Goal: Information Seeking & Learning: Learn about a topic

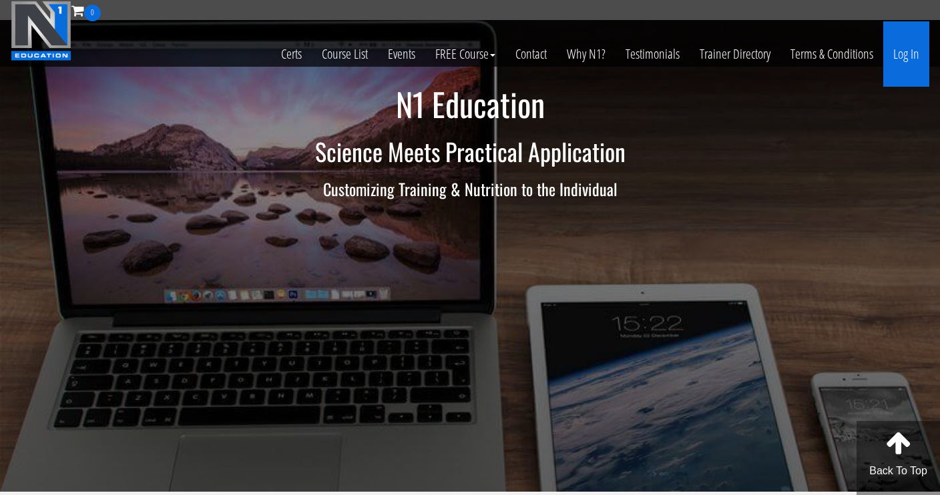
click at [917, 50] on link "Log In" at bounding box center [906, 53] width 46 height 65
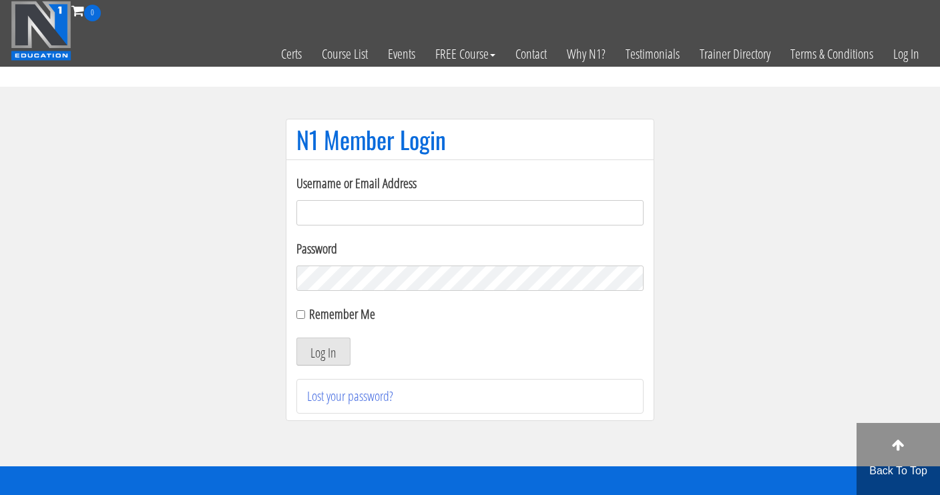
type input "[EMAIL_ADDRESS][DOMAIN_NAME]"
click at [300, 314] on input "Remember Me" at bounding box center [300, 314] width 9 height 9
checkbox input "true"
click at [314, 357] on button "Log In" at bounding box center [323, 352] width 54 height 28
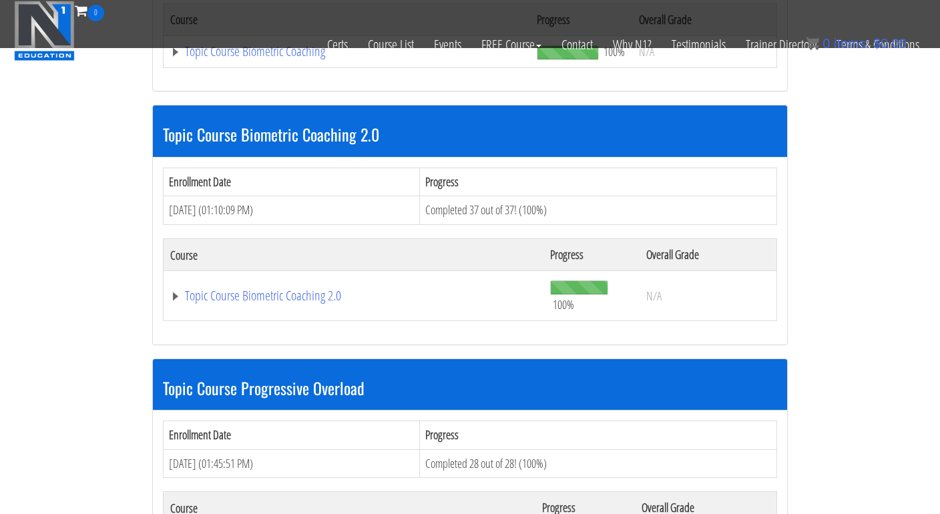
scroll to position [1570, 0]
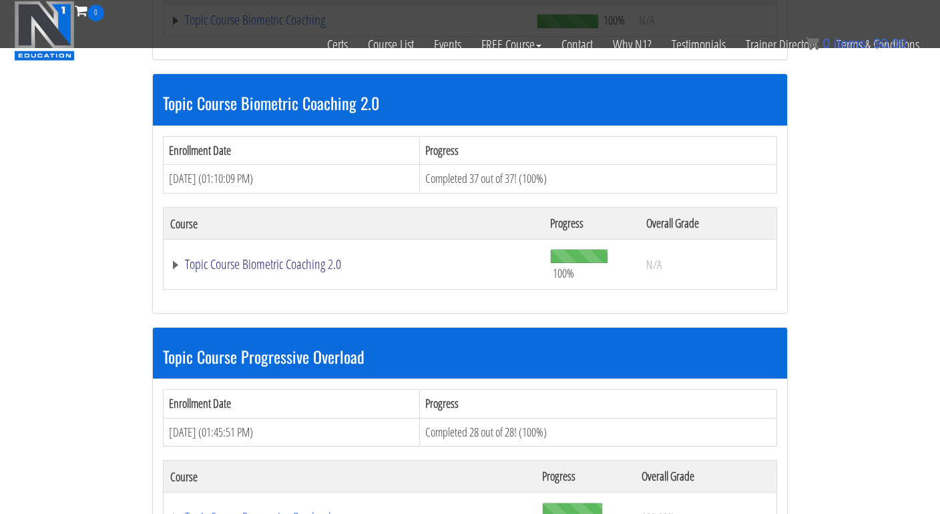
click at [258, 258] on link "Topic Course Biometric Coaching 2.0" at bounding box center [353, 264] width 366 height 13
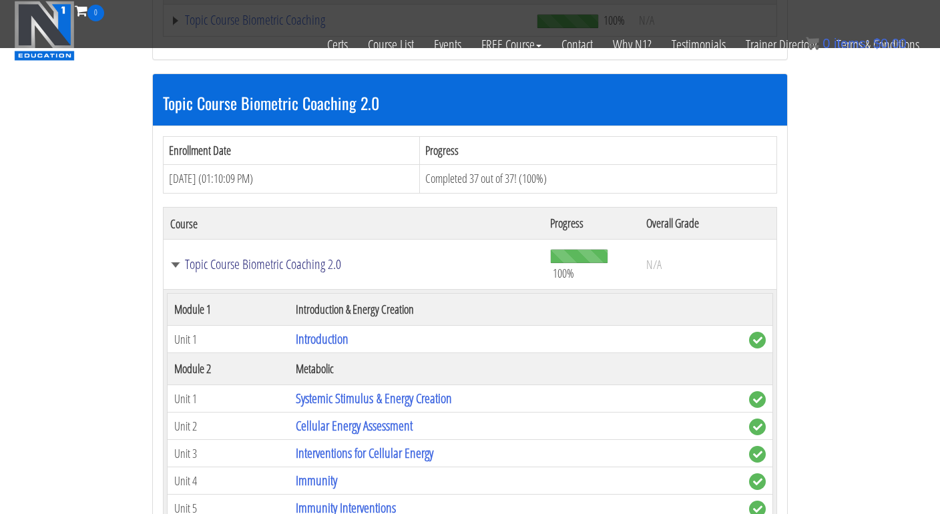
click at [258, 258] on link "Topic Course Biometric Coaching 2.0" at bounding box center [353, 264] width 366 height 13
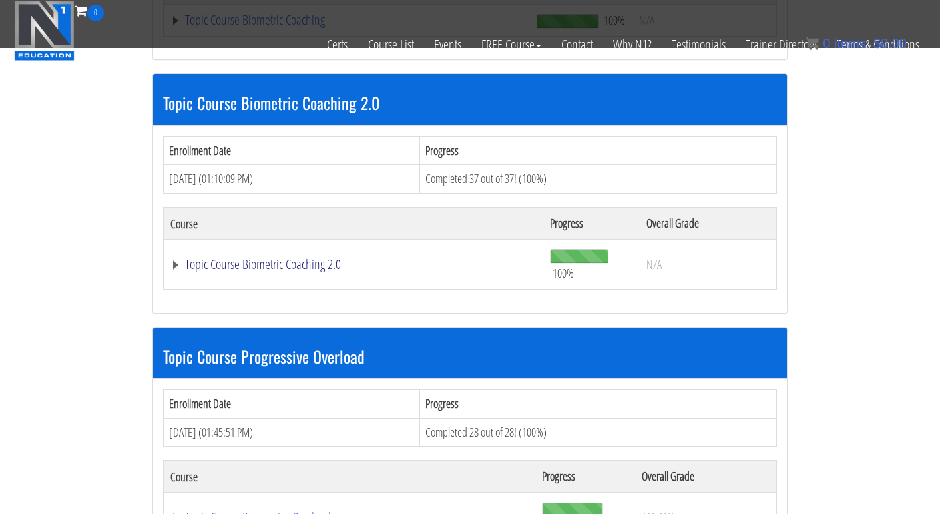
click at [258, 258] on link "Topic Course Biometric Coaching 2.0" at bounding box center [353, 264] width 366 height 13
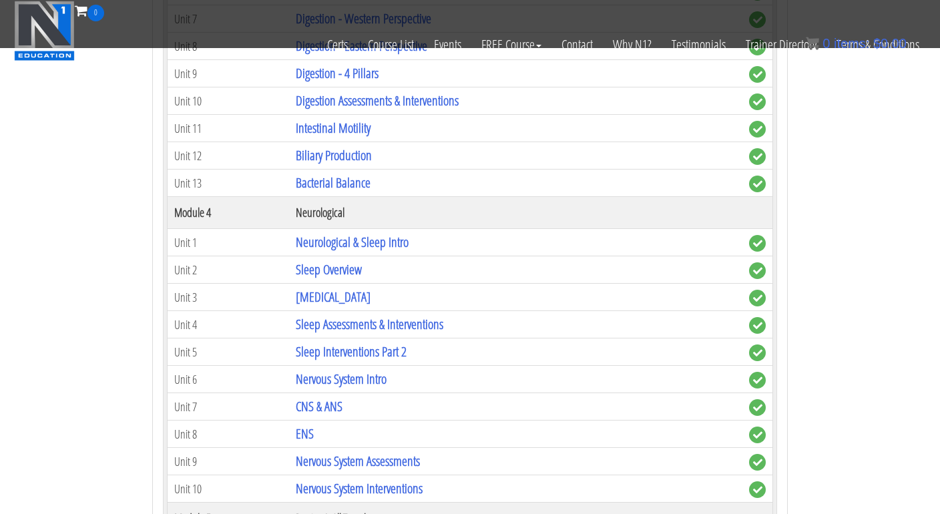
scroll to position [2377, 0]
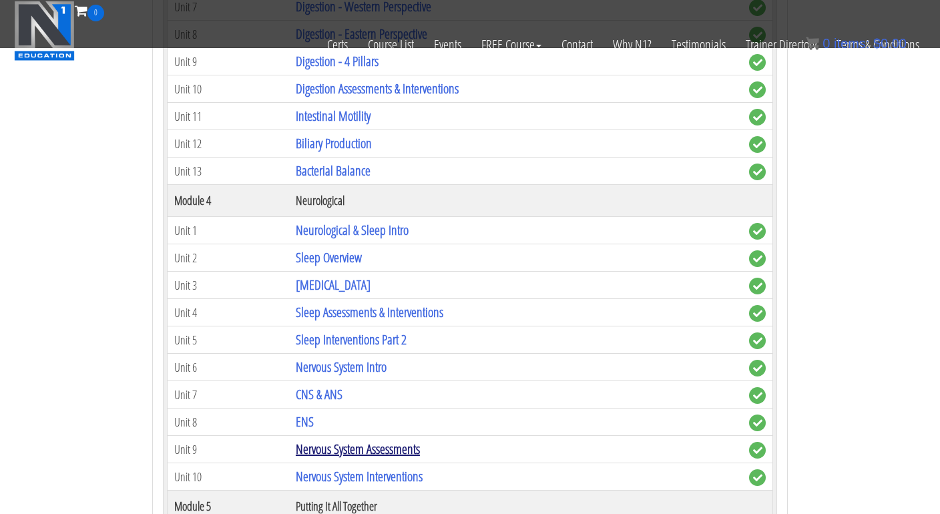
click at [340, 440] on link "Nervous System Assessments" at bounding box center [358, 449] width 124 height 18
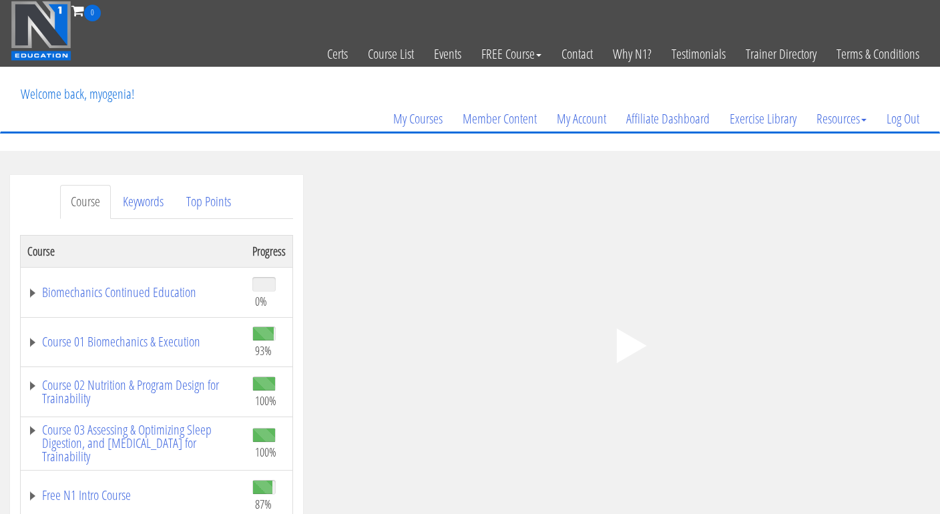
click at [450, 346] on div ".a{fill:#000;opacity:0.65;}.b{fill:#fff;opacity:1.0;} .fp-color-play{opacity:0.…" at bounding box center [626, 345] width 607 height 341
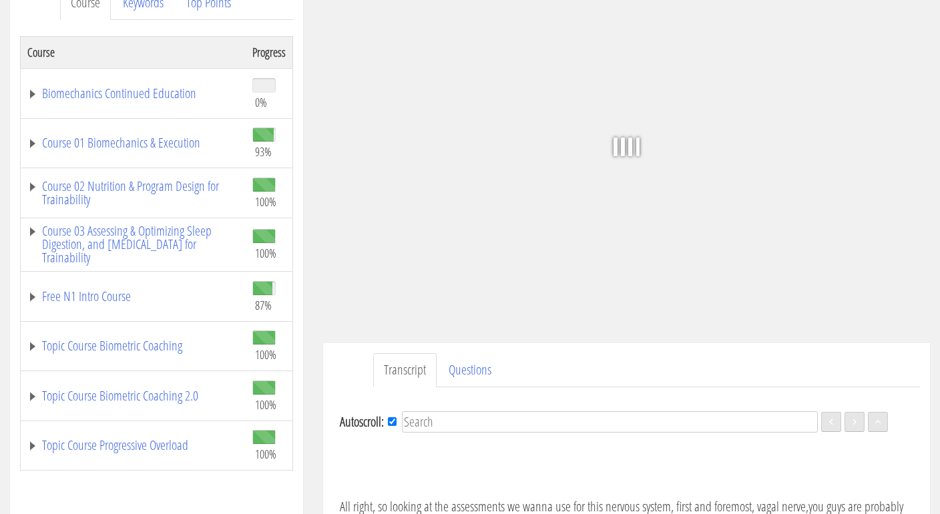
scroll to position [180, 0]
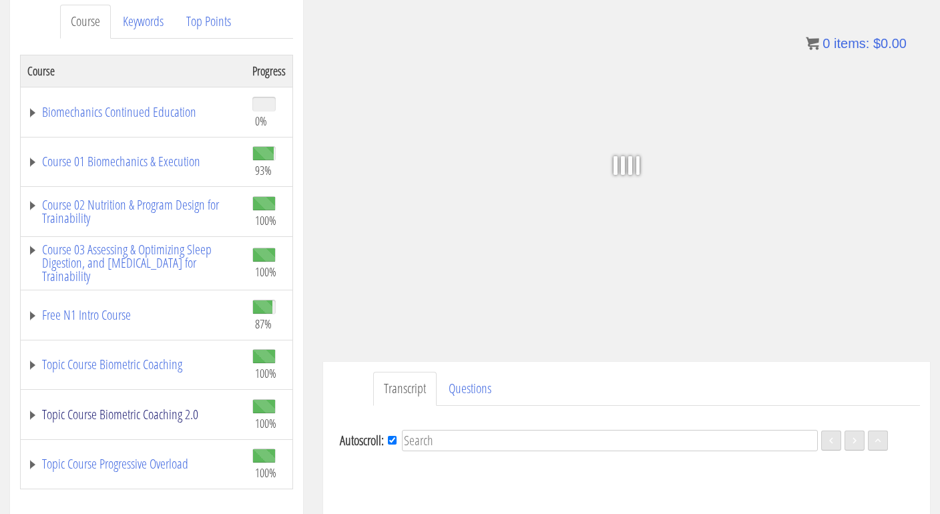
click at [31, 408] on link "Topic Course Biometric Coaching 2.0" at bounding box center [133, 414] width 212 height 13
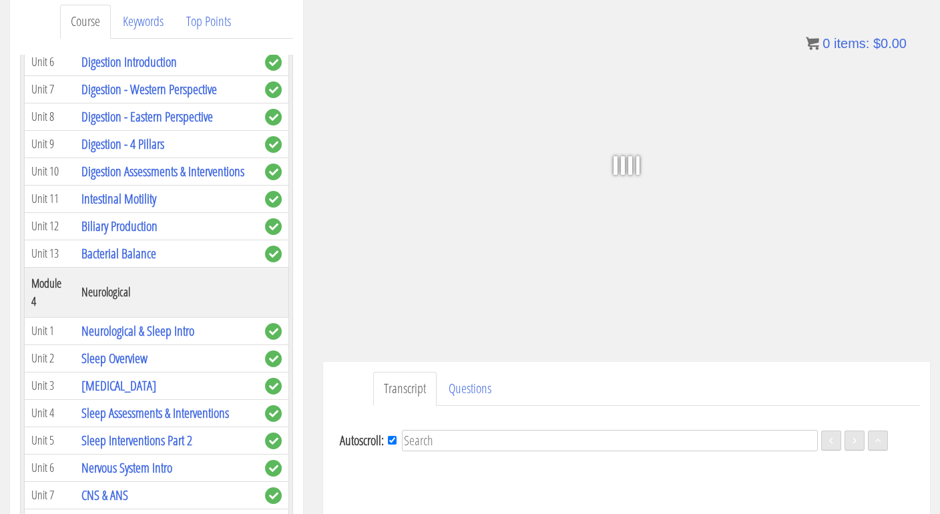
scroll to position [934, 0]
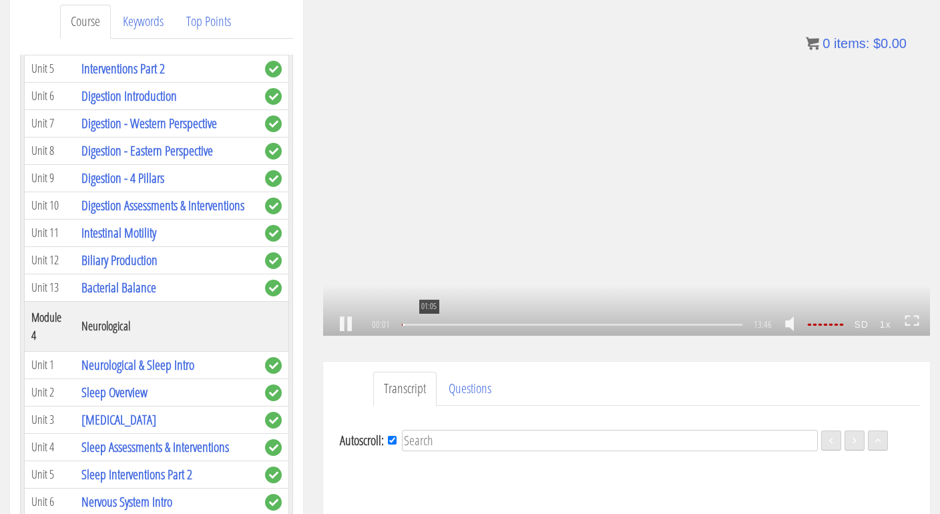
click at [428, 326] on div "01:05" at bounding box center [572, 325] width 340 height 2
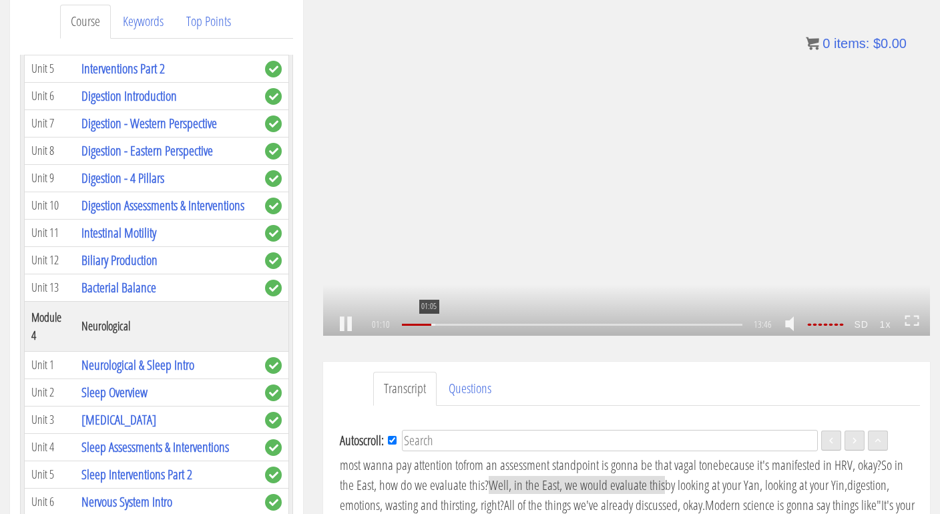
scroll to position [164, 0]
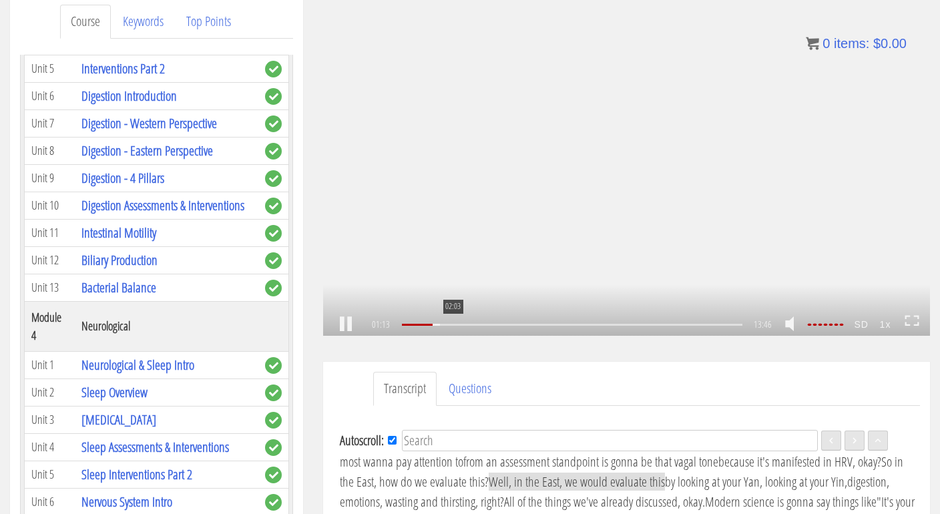
click at [452, 326] on div "02:03" at bounding box center [572, 325] width 340 height 2
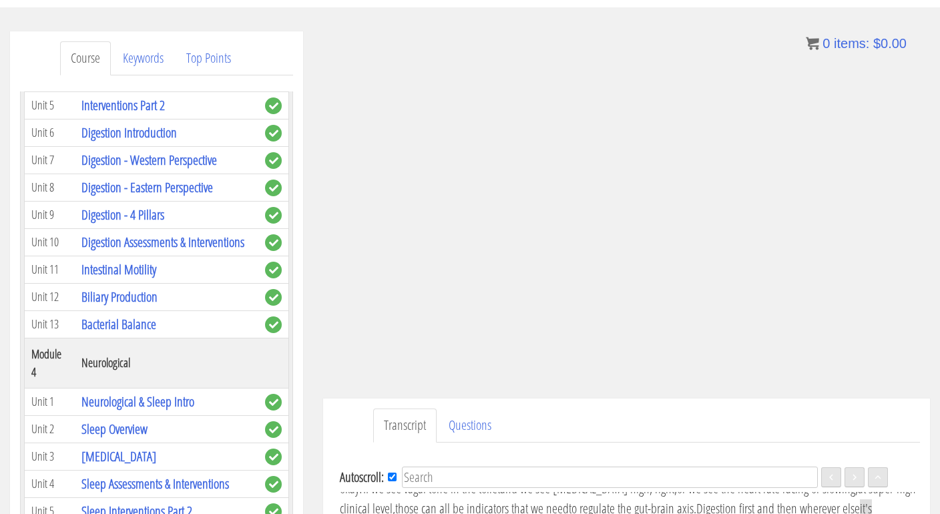
scroll to position [139, 0]
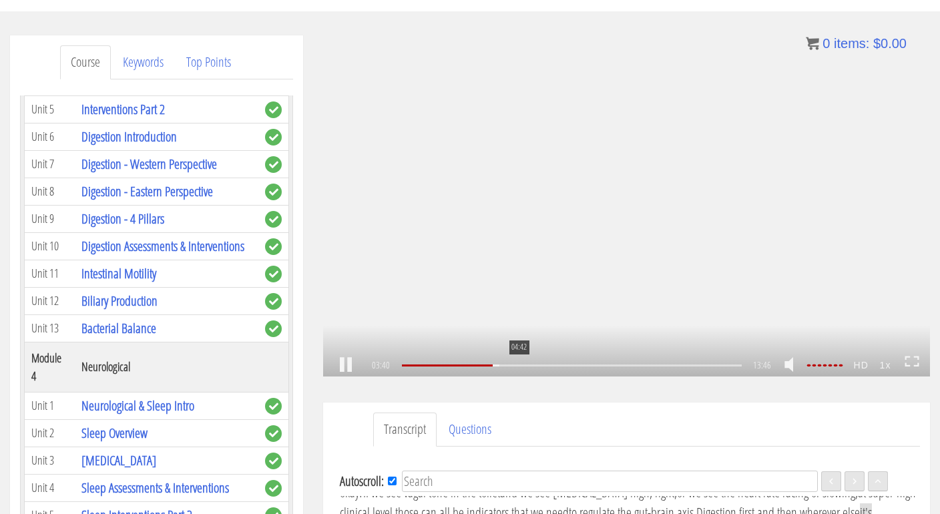
click at [518, 364] on div "04:42" at bounding box center [572, 365] width 340 height 2
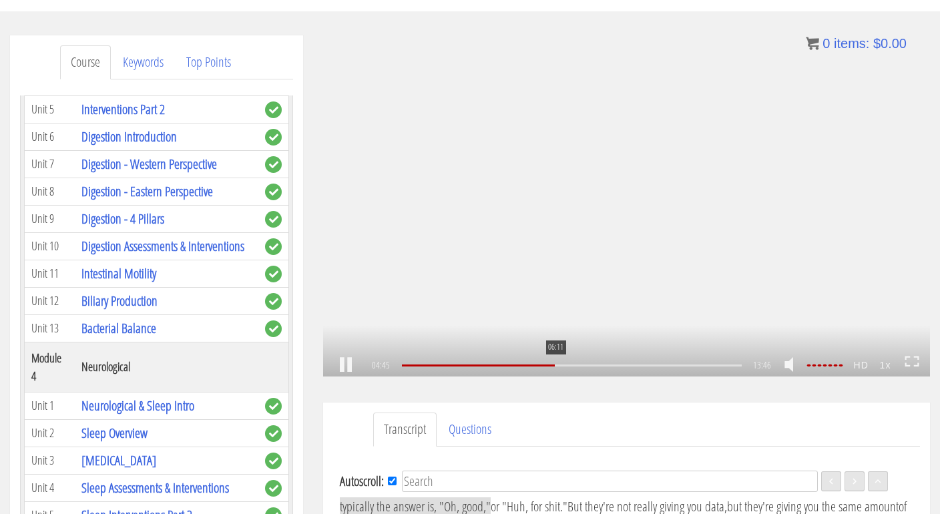
click at [555, 366] on div "06:11" at bounding box center [572, 365] width 340 height 2
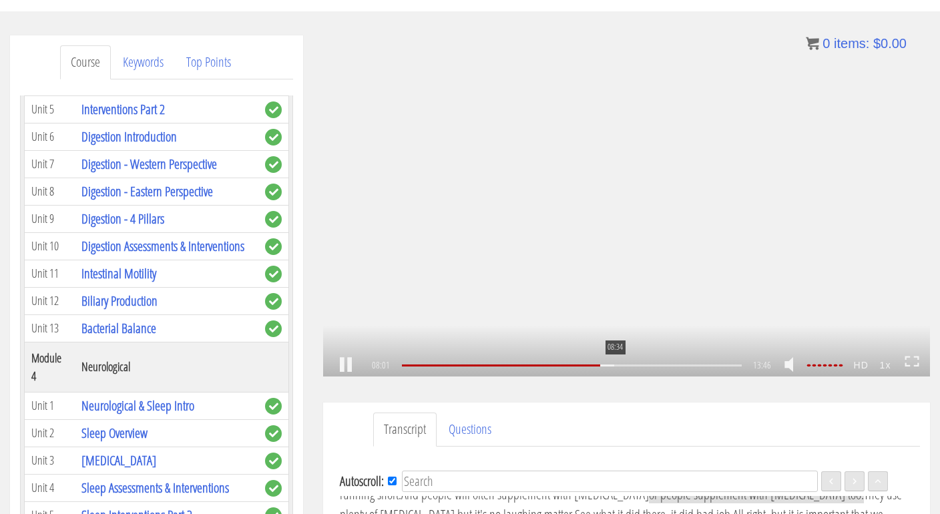
scroll to position [1115, 0]
click at [594, 278] on div ".a{fill:#000;opacity:0.65;}.b{fill:#fff;opacity:1.0;} .fp-color-play{opacity:0.…" at bounding box center [626, 205] width 607 height 341
click at [356, 365] on link at bounding box center [345, 365] width 23 height 0
click at [346, 365] on link at bounding box center [345, 365] width 23 height 0
click at [347, 365] on link at bounding box center [345, 365] width 23 height 0
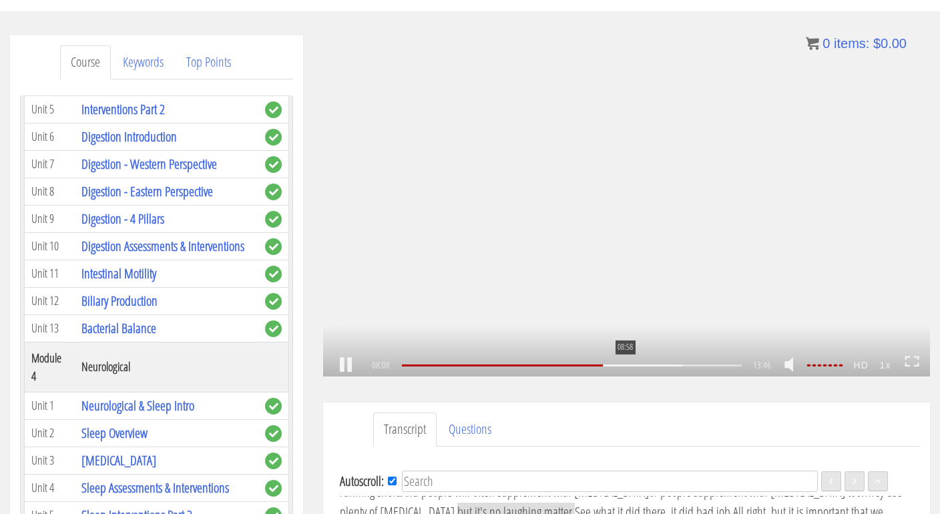
click at [624, 366] on div "08:58" at bounding box center [572, 365] width 340 height 2
click at [647, 366] on div "09:49" at bounding box center [572, 365] width 340 height 2
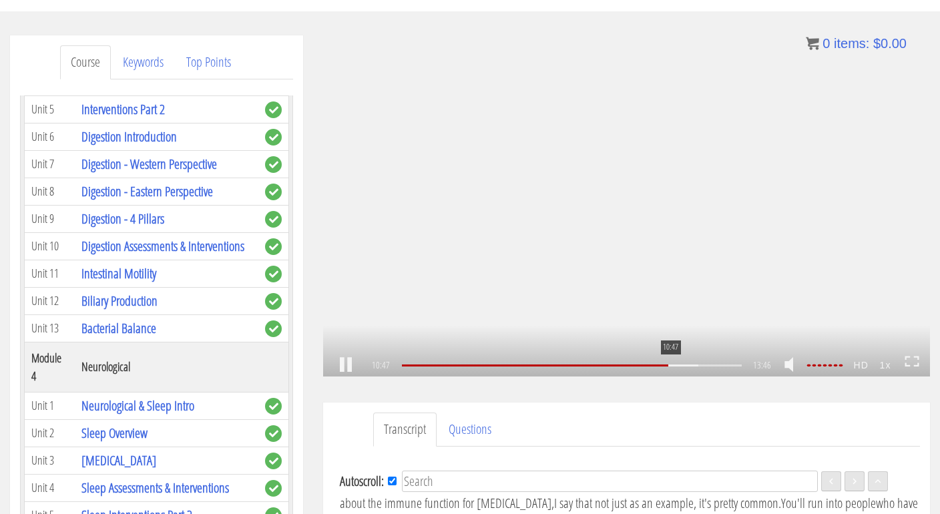
click at [669, 364] on div at bounding box center [647, 365] width 102 height 2
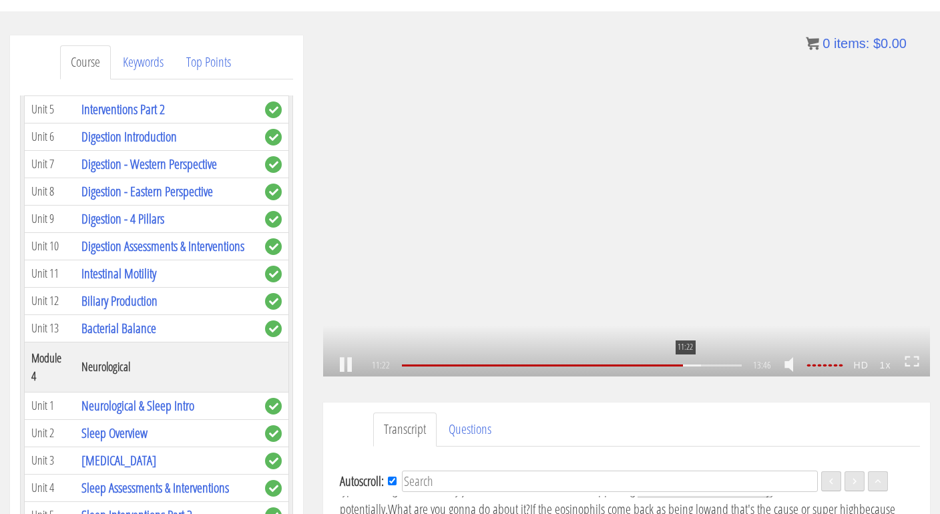
scroll to position [1591, 0]
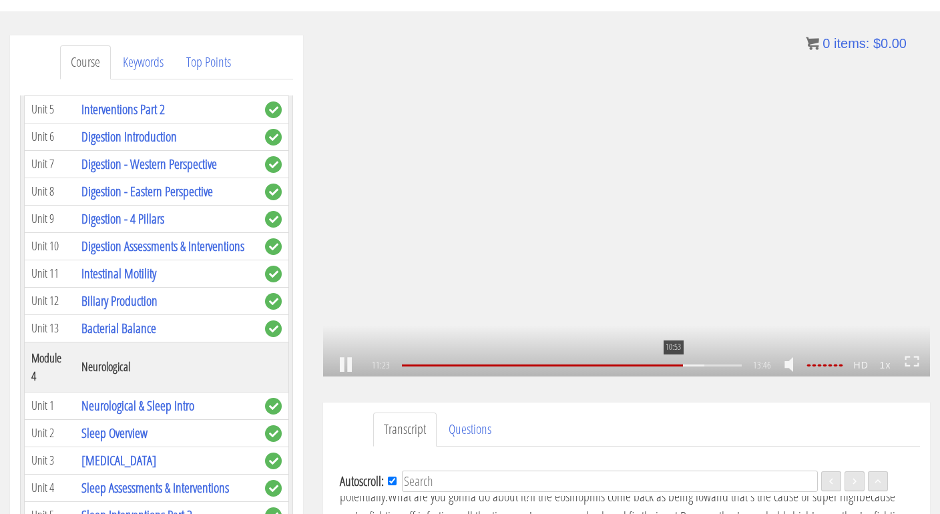
click at [671, 365] on div "10:53" at bounding box center [572, 365] width 340 height 2
click at [695, 366] on div "11:48" at bounding box center [572, 365] width 340 height 2
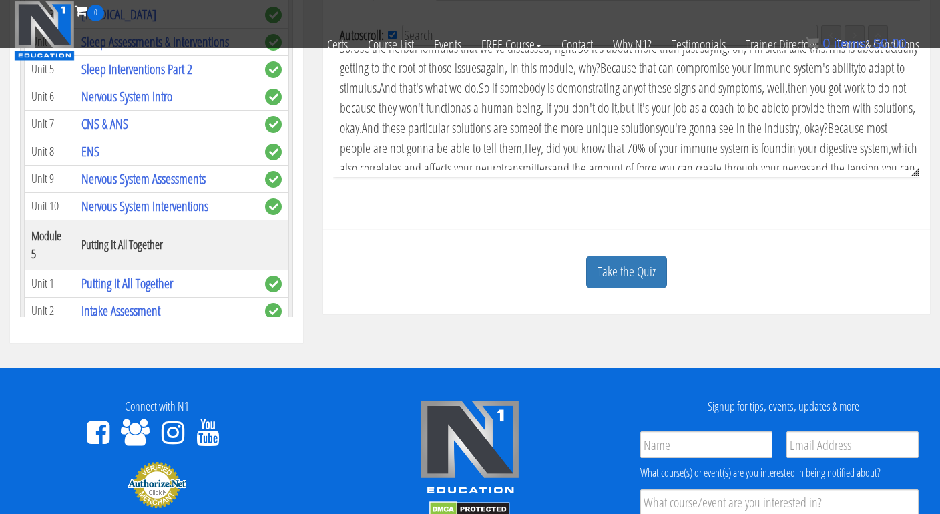
scroll to position [542, 0]
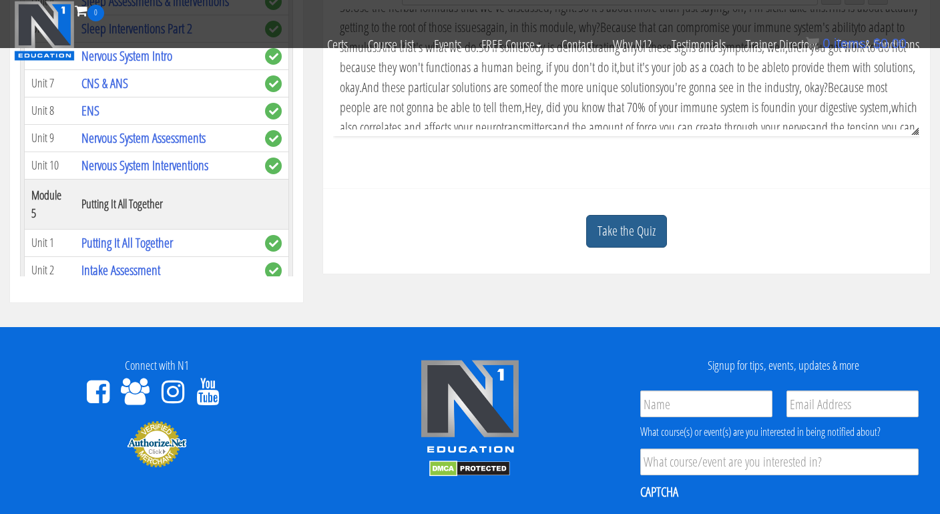
click at [622, 226] on link "Take the Quiz" at bounding box center [626, 231] width 81 height 33
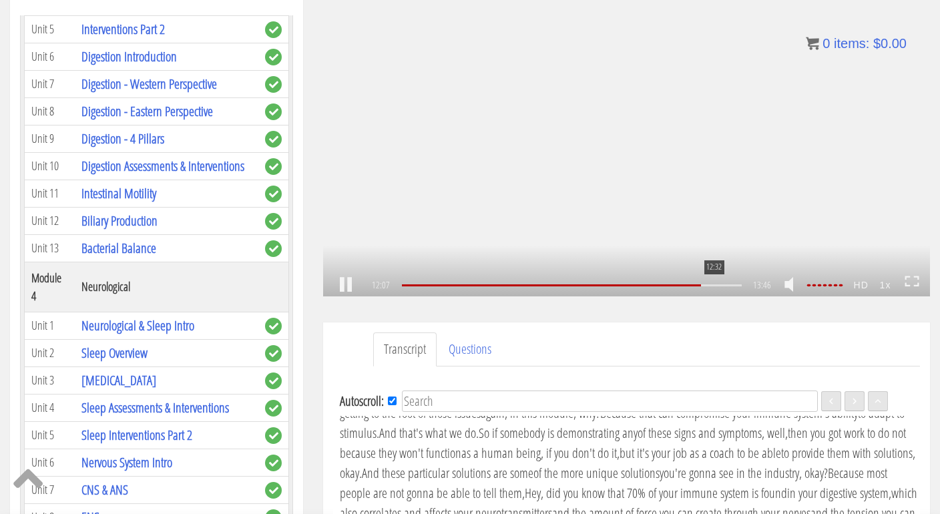
scroll to position [408, 0]
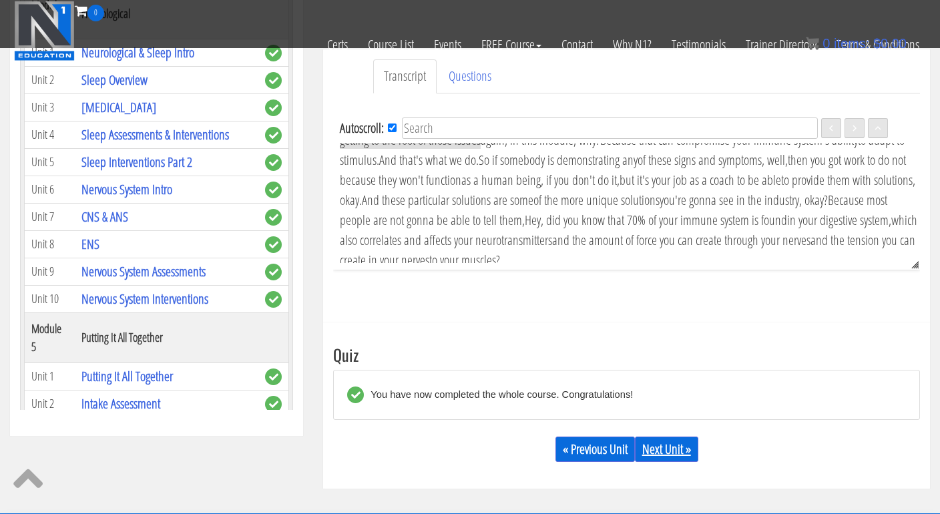
click at [675, 452] on link "Next Unit »" at bounding box center [666, 448] width 63 height 25
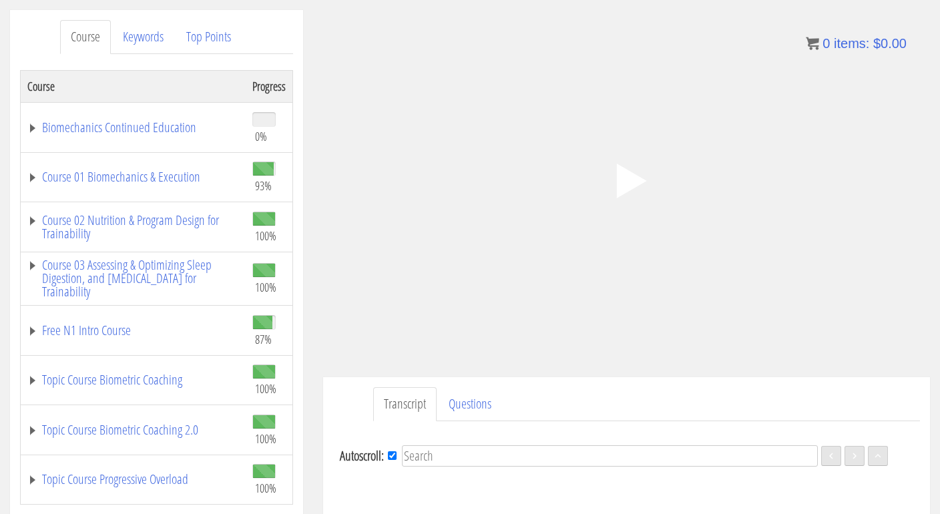
scroll to position [110, 0]
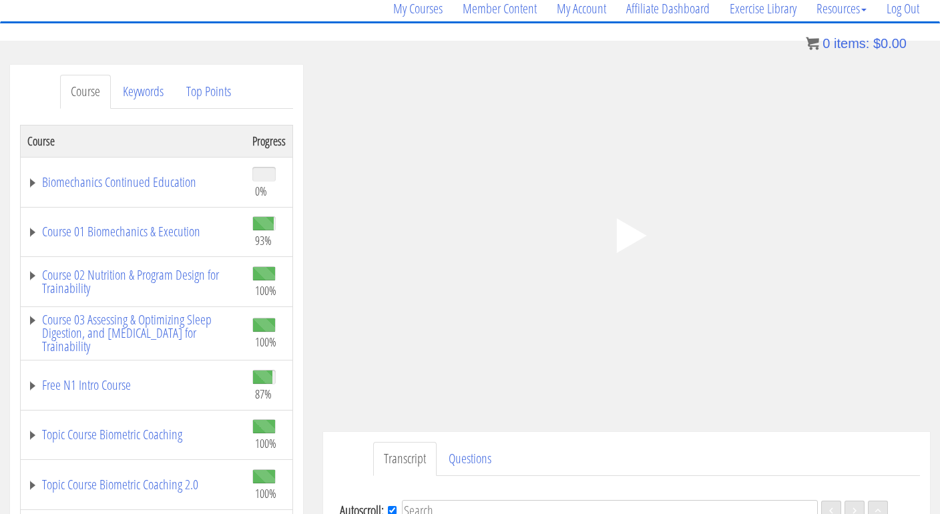
click at [625, 236] on polygon at bounding box center [631, 235] width 30 height 35
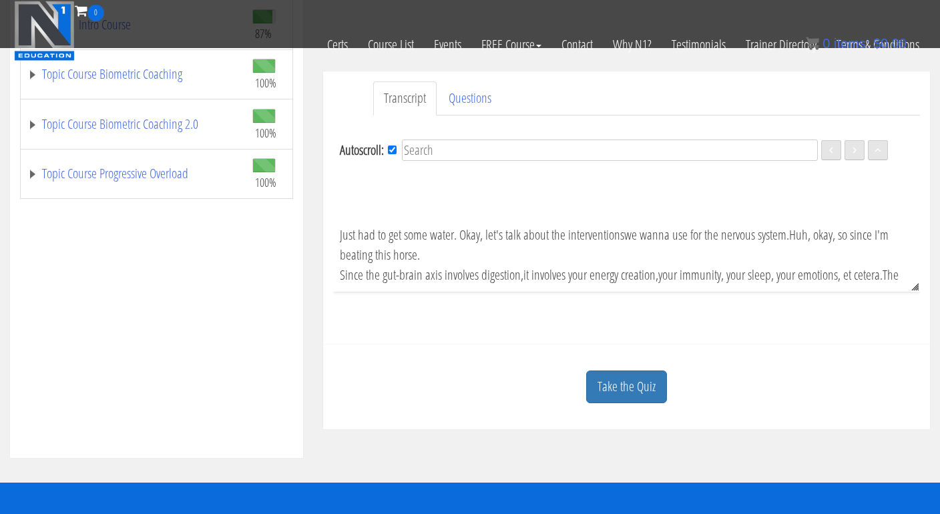
scroll to position [221, 0]
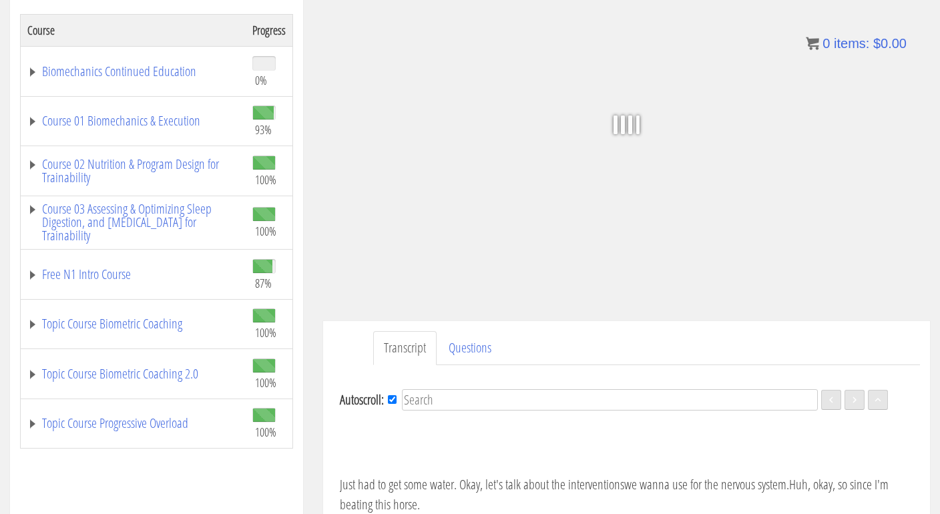
click at [99, 363] on td "Topic Course Biometric Coaching 2.0" at bounding box center [134, 374] width 226 height 50
click at [46, 324] on link "Topic Course Biometric Coaching" at bounding box center [133, 323] width 212 height 13
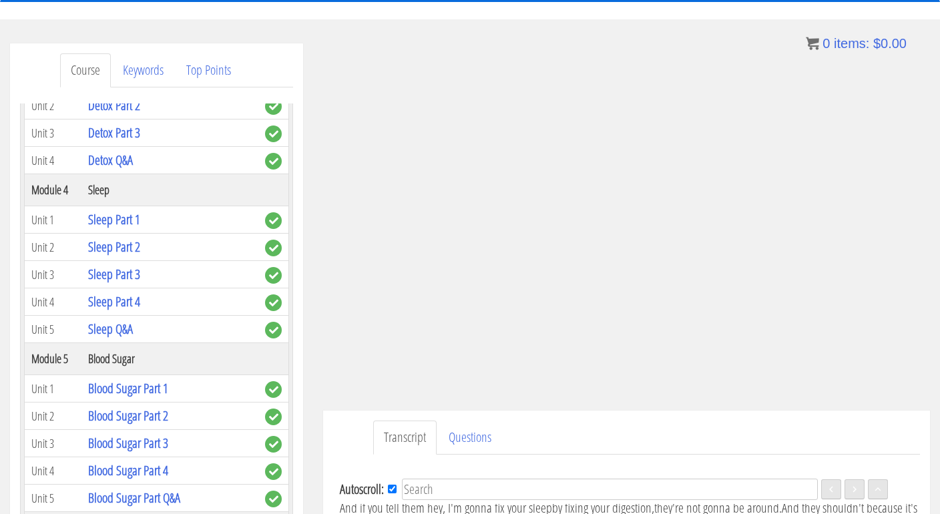
scroll to position [308, 0]
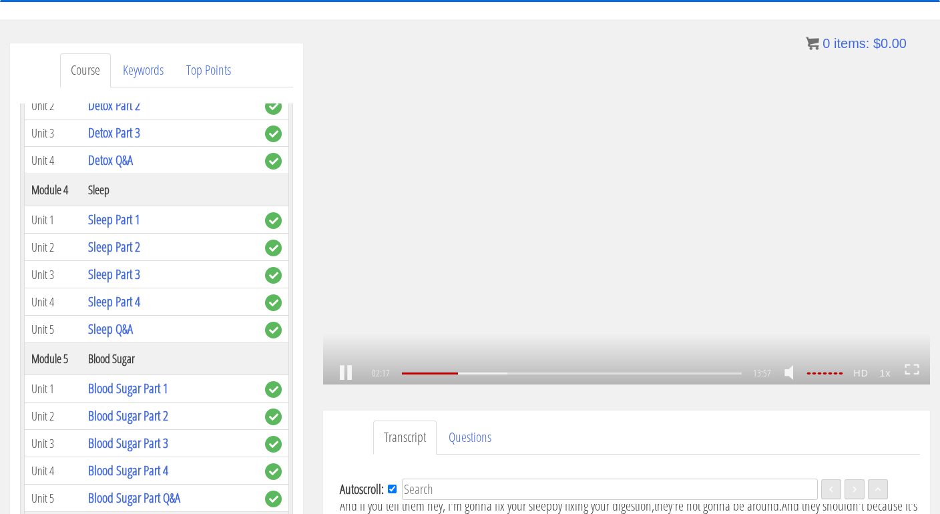
click at [795, 372] on link at bounding box center [793, 373] width 23 height 34
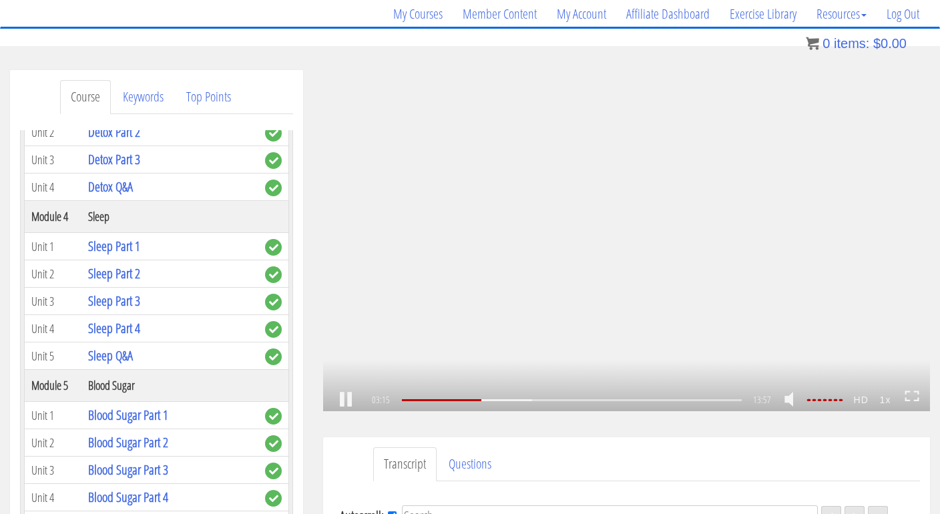
scroll to position [453, 0]
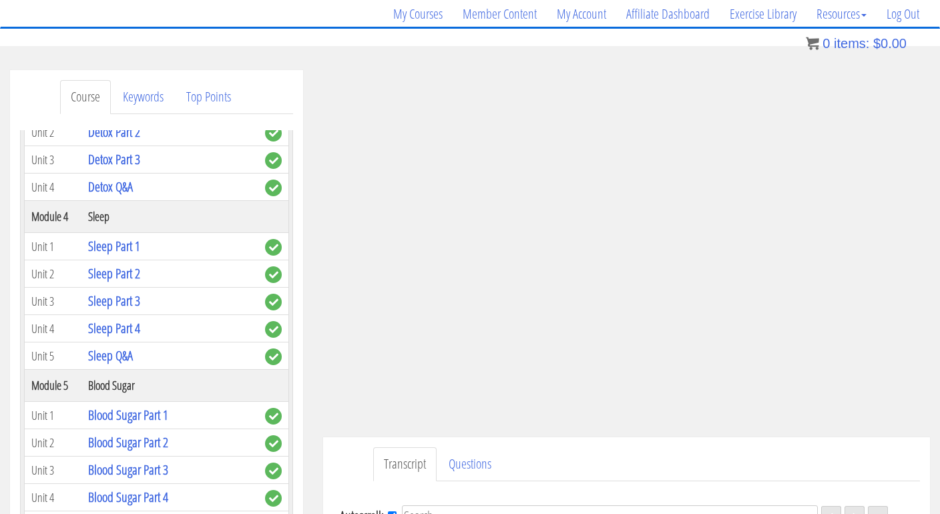
click at [647, 208] on div ".a{fill:#000;opacity:0.65;}.b{fill:#fff;opacity:1.0;} .fp-color-play{opacity:0.…" at bounding box center [626, 240] width 607 height 341
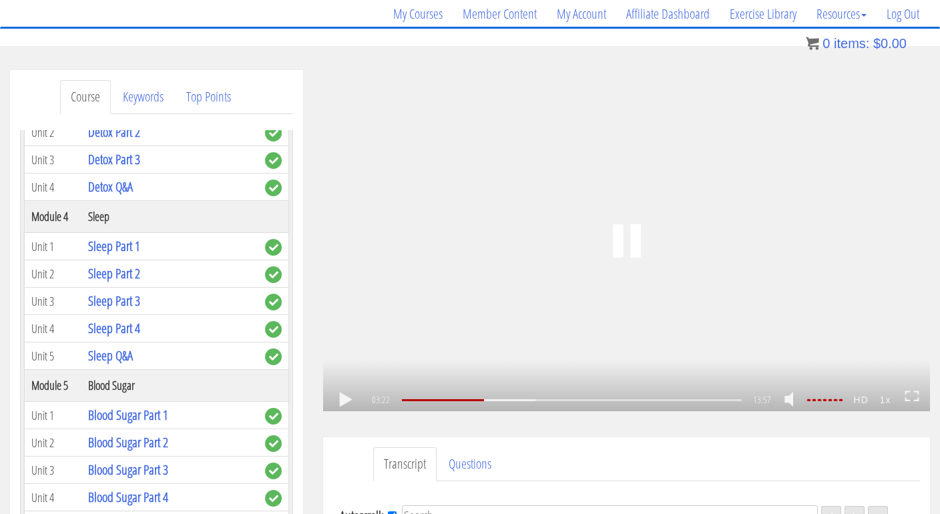
scroll to position [474, 0]
click at [637, 209] on div ".a{fill:#000;opacity:0.65;}.b{fill:#fff;opacity:1.0;} .fp-color-play{opacity:0.…" at bounding box center [626, 240] width 607 height 341
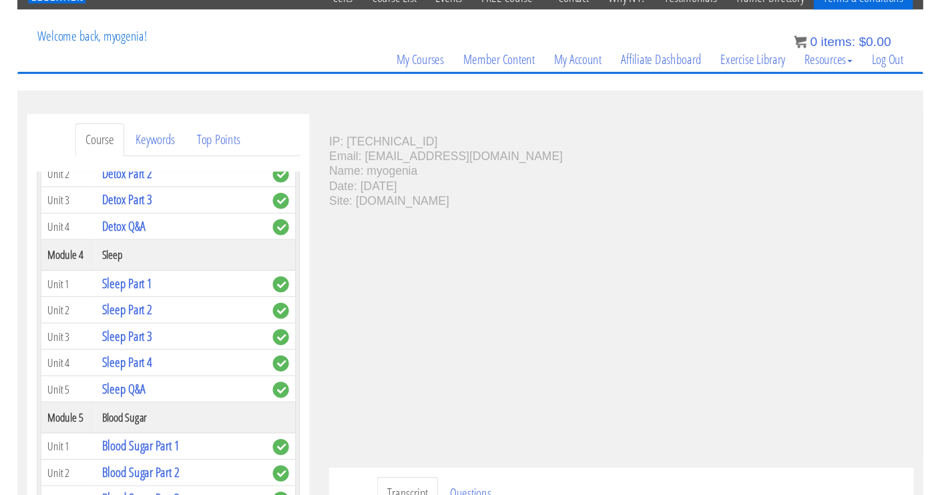
scroll to position [908, 0]
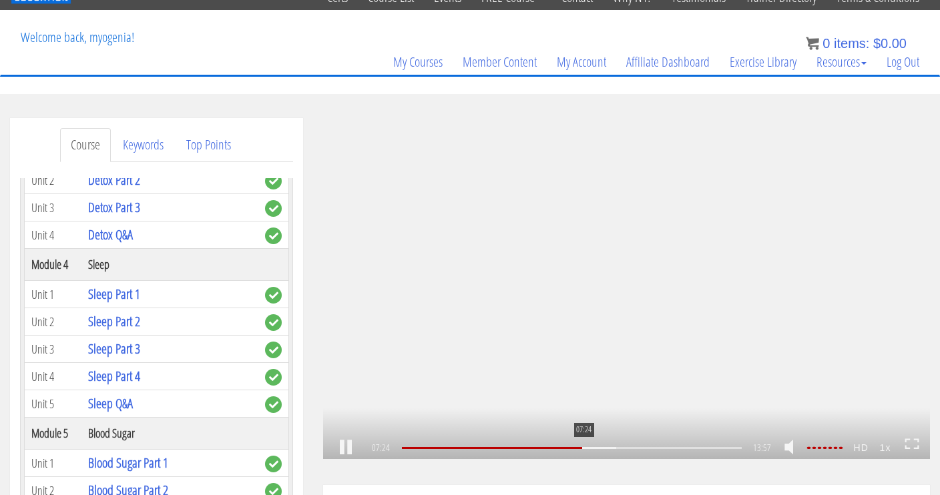
click at [583, 449] on div "07:24" at bounding box center [572, 448] width 340 height 2
click at [600, 447] on div "08:06" at bounding box center [572, 448] width 340 height 2
click at [613, 448] on div "08:37" at bounding box center [572, 448] width 340 height 2
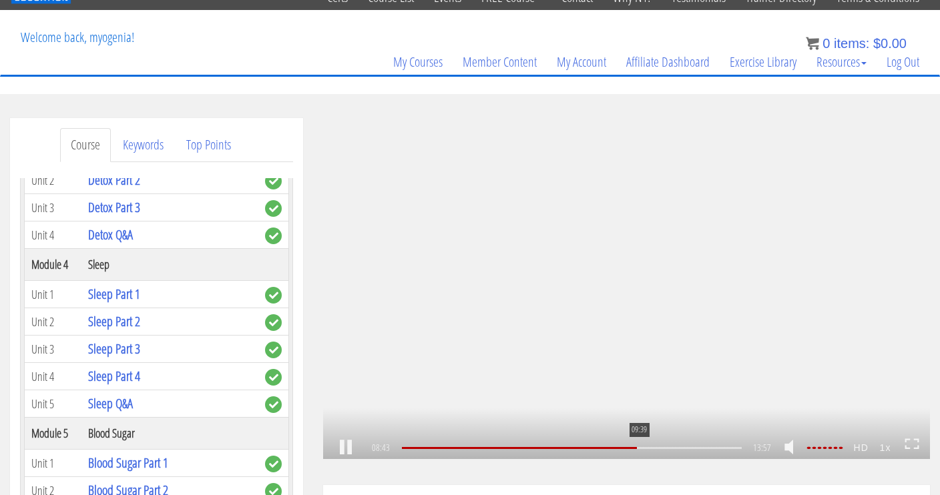
click at [638, 449] on div "09:39" at bounding box center [572, 448] width 340 height 2
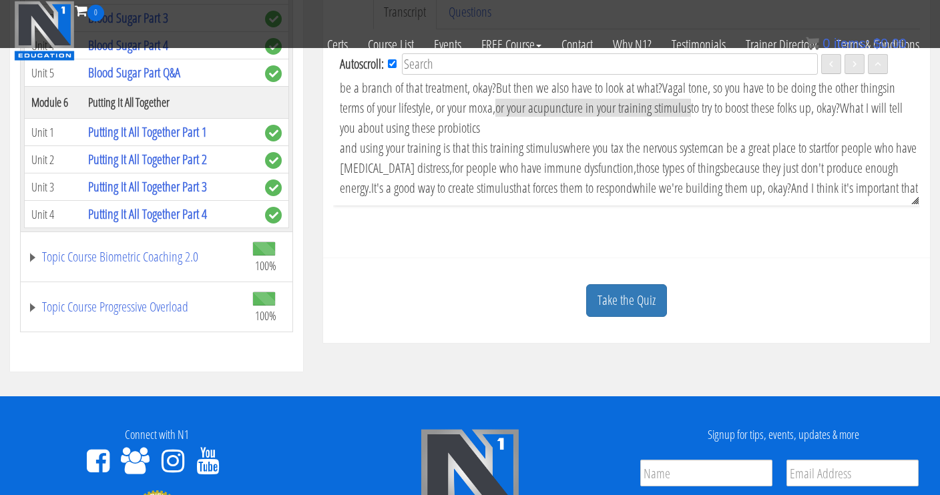
scroll to position [1067, 0]
click at [184, 261] on link "Topic Course Biometric Coaching 2.0" at bounding box center [133, 256] width 212 height 13
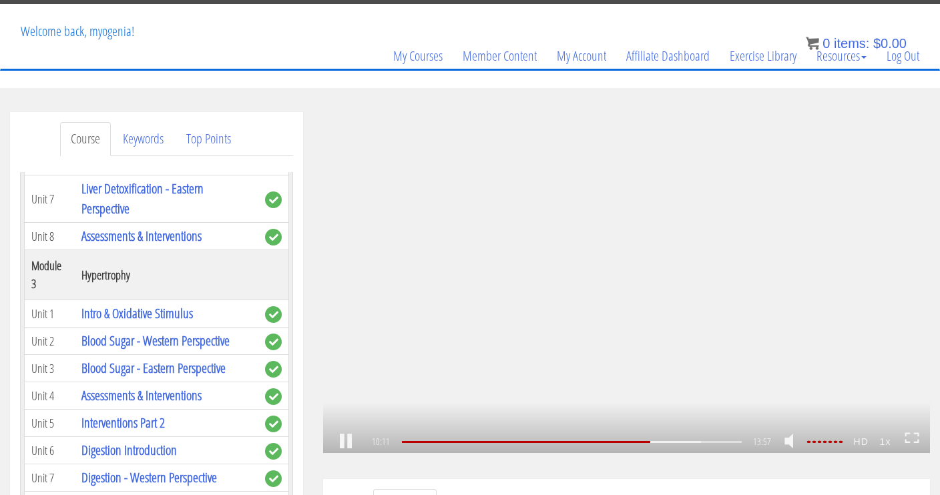
scroll to position [1384, 0]
click at [665, 441] on div "10:46" at bounding box center [572, 442] width 340 height 2
click at [678, 443] on div "11:17" at bounding box center [572, 442] width 340 height 2
click at [695, 443] on div "11:59" at bounding box center [572, 442] width 340 height 2
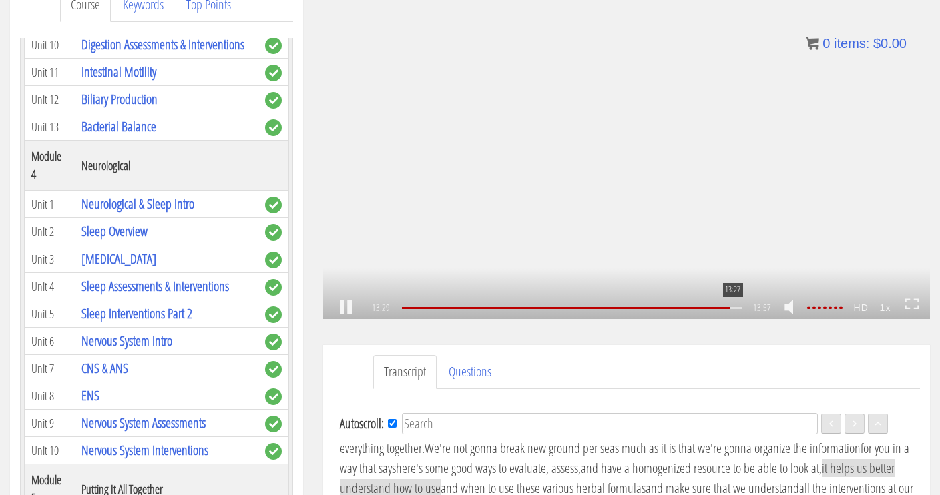
scroll to position [183, 0]
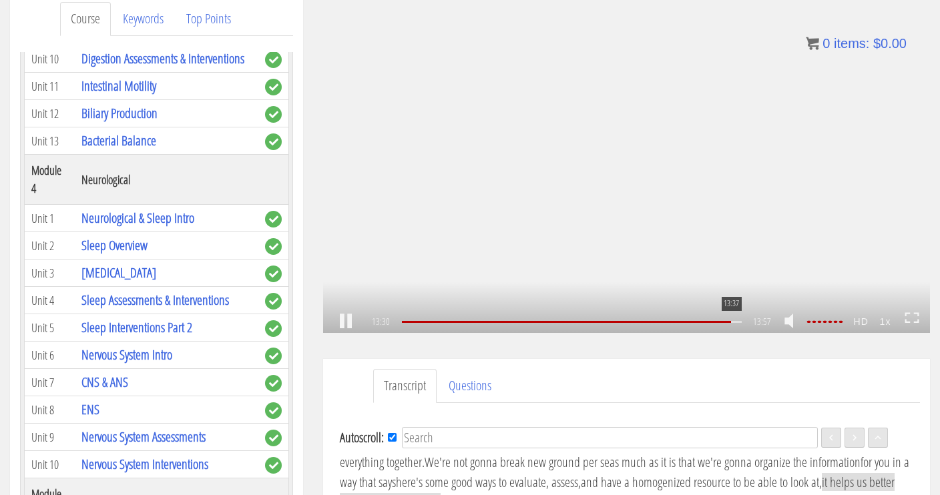
click at [736, 323] on div "13:37" at bounding box center [572, 322] width 340 height 2
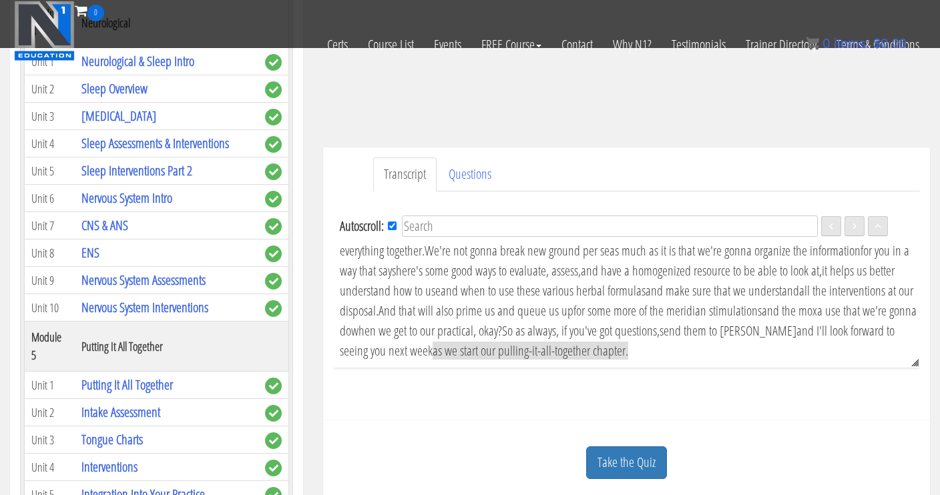
scroll to position [2186, 0]
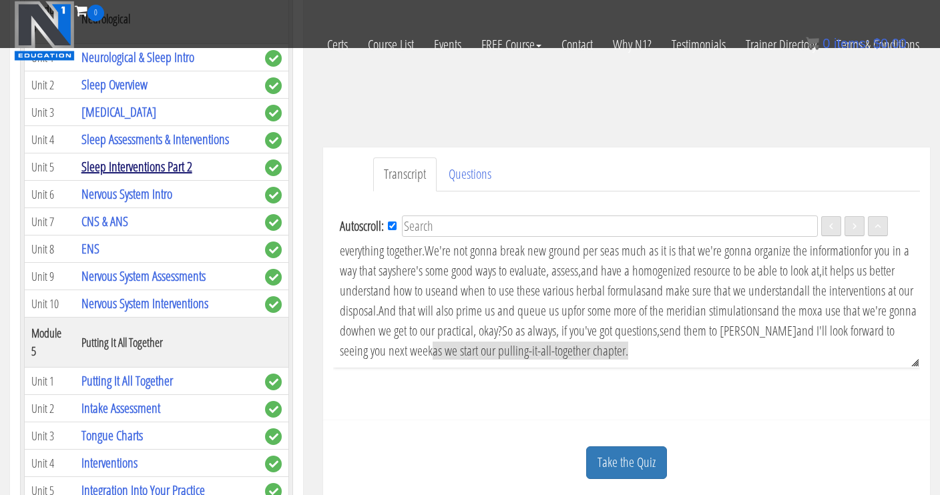
click at [161, 176] on link "Sleep Interventions Part 2" at bounding box center [136, 167] width 111 height 18
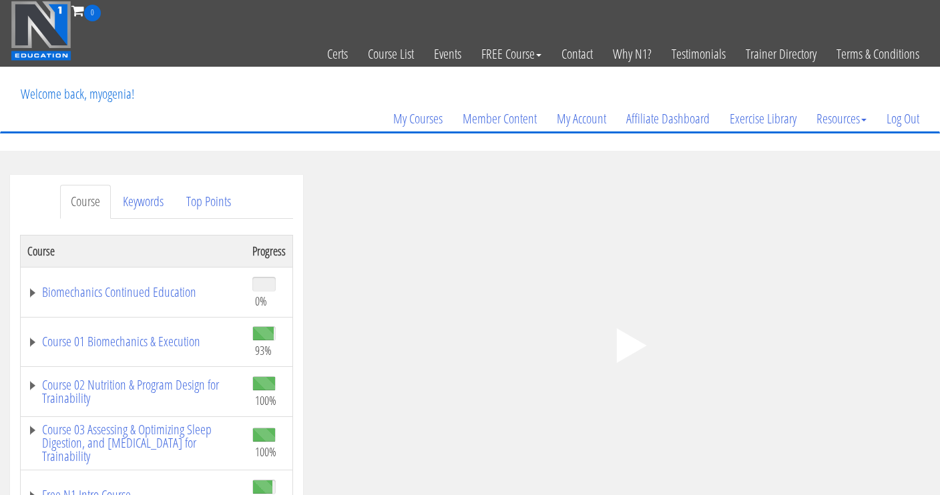
click at [644, 354] on icon ".fp-color-play{opacity:0.65;}.controlbutton{fill:#fff;}" at bounding box center [627, 346] width 84 height 84
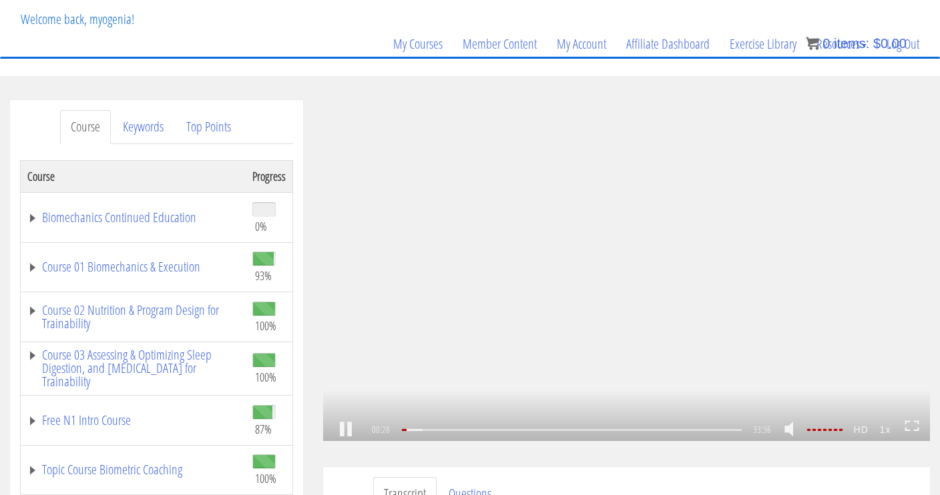
scroll to position [206, 0]
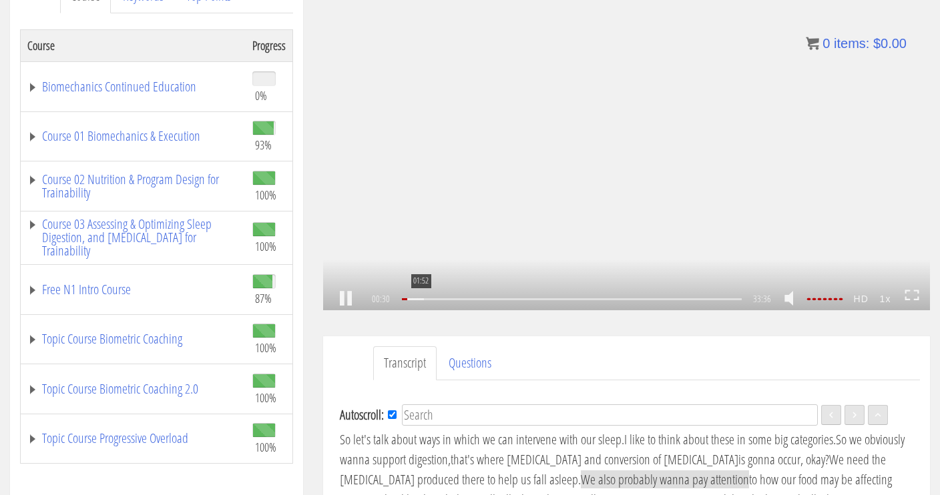
click at [420, 300] on div "01:52" at bounding box center [572, 299] width 340 height 2
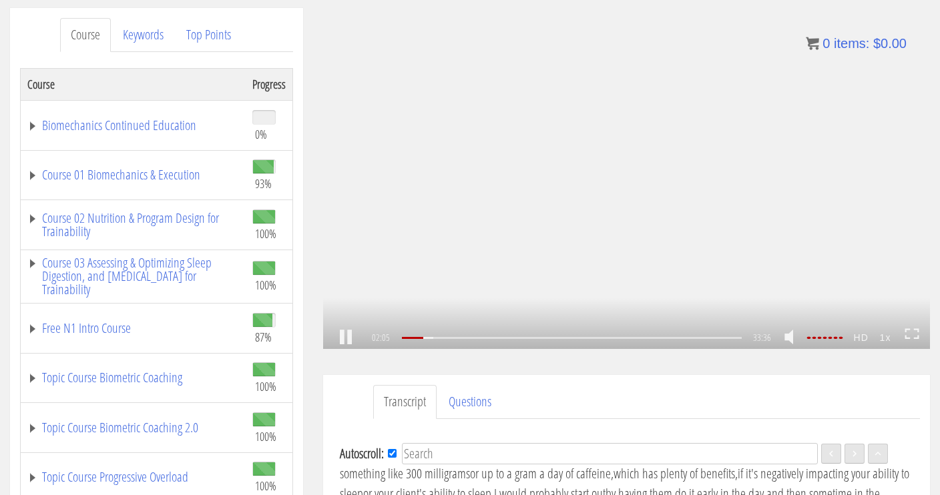
scroll to position [226, 0]
click at [432, 339] on div "03:07" at bounding box center [572, 338] width 340 height 2
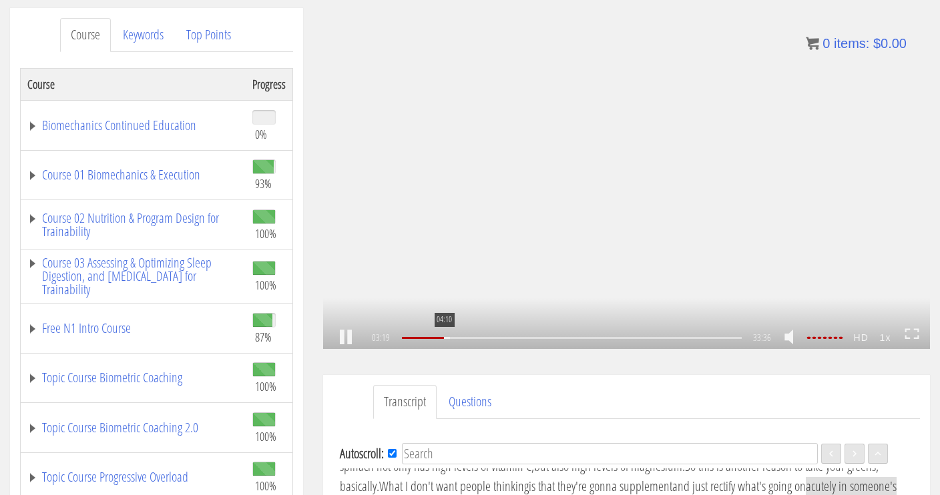
click at [443, 337] on div "04:10" at bounding box center [572, 338] width 340 height 2
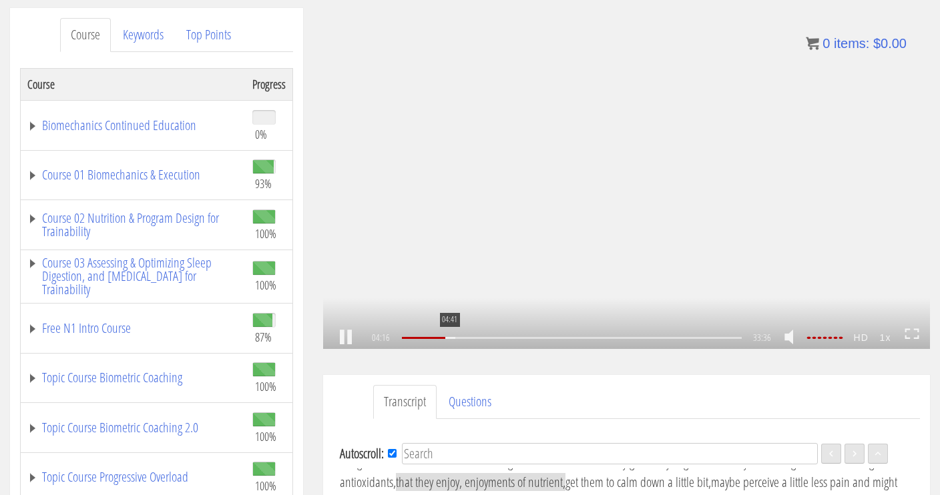
scroll to position [598, 0]
click at [451, 339] on div "04:57" at bounding box center [572, 338] width 340 height 2
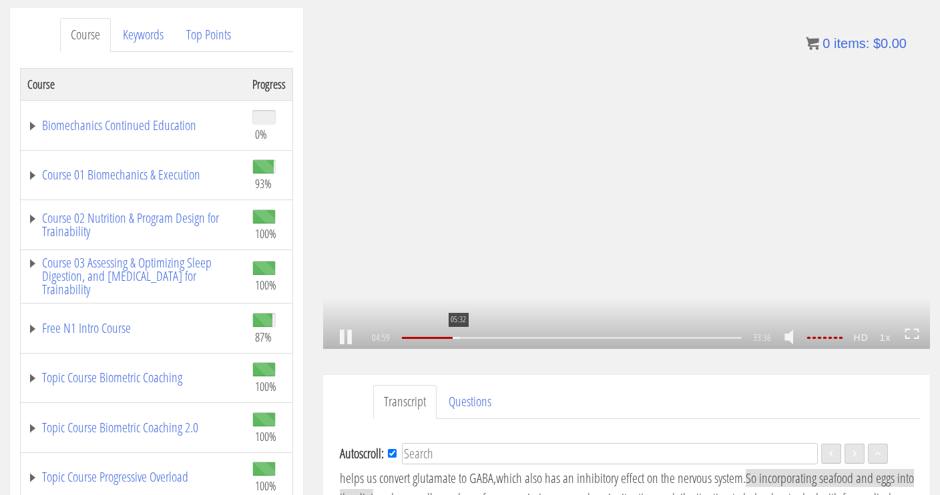
click at [457, 339] on div "05:32" at bounding box center [572, 338] width 340 height 2
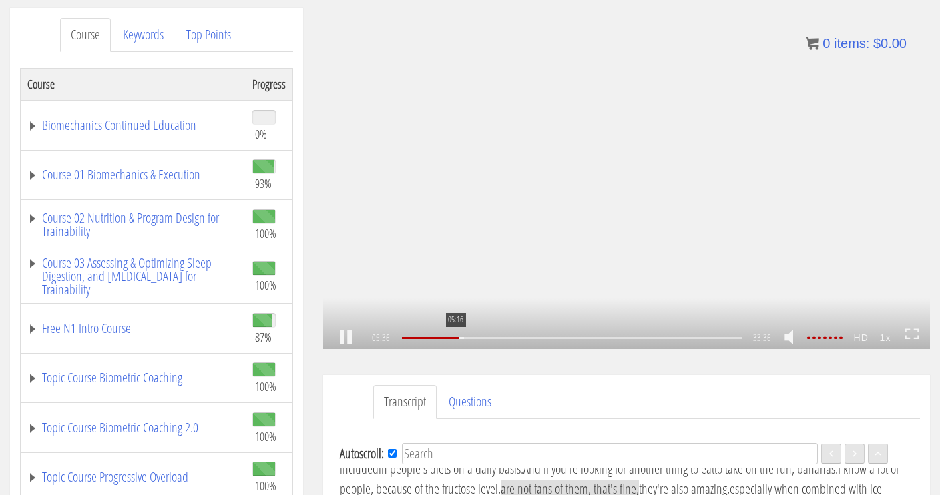
scroll to position [784, 0]
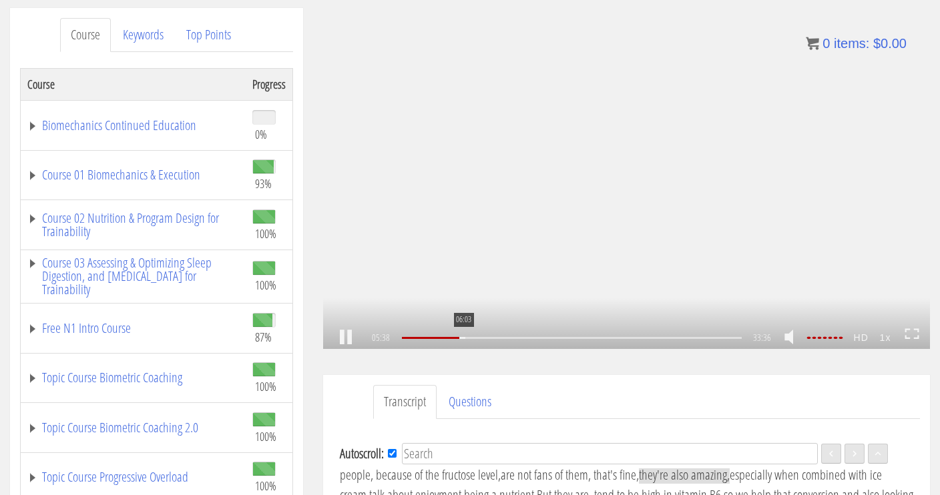
click at [462, 339] on div "06:03" at bounding box center [572, 338] width 340 height 2
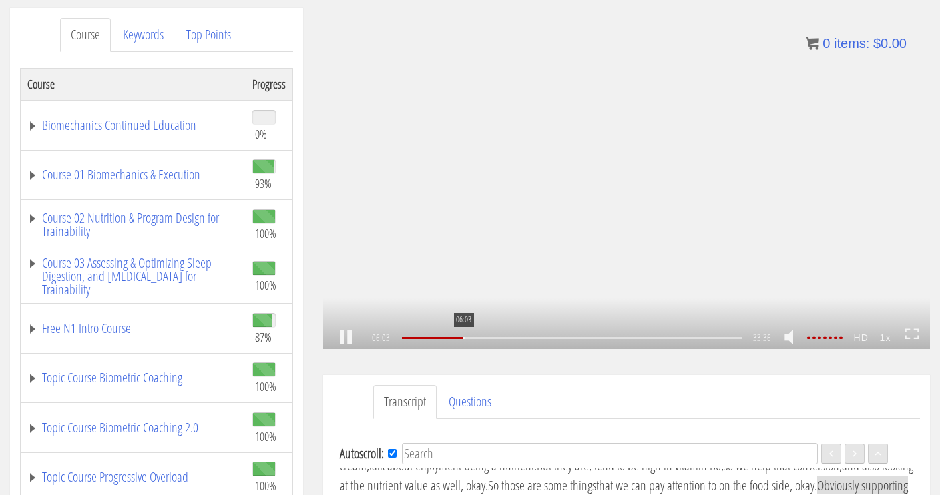
scroll to position [826, 0]
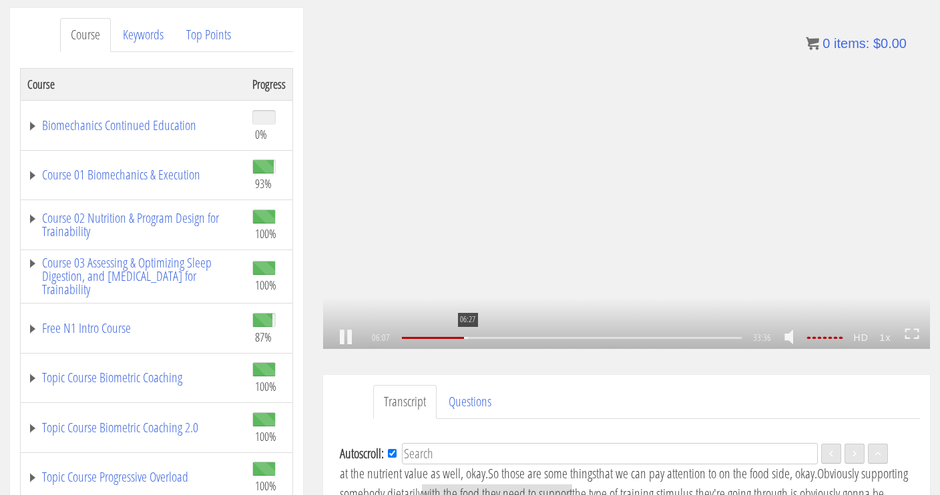
click at [467, 339] on div "06:27" at bounding box center [572, 338] width 340 height 2
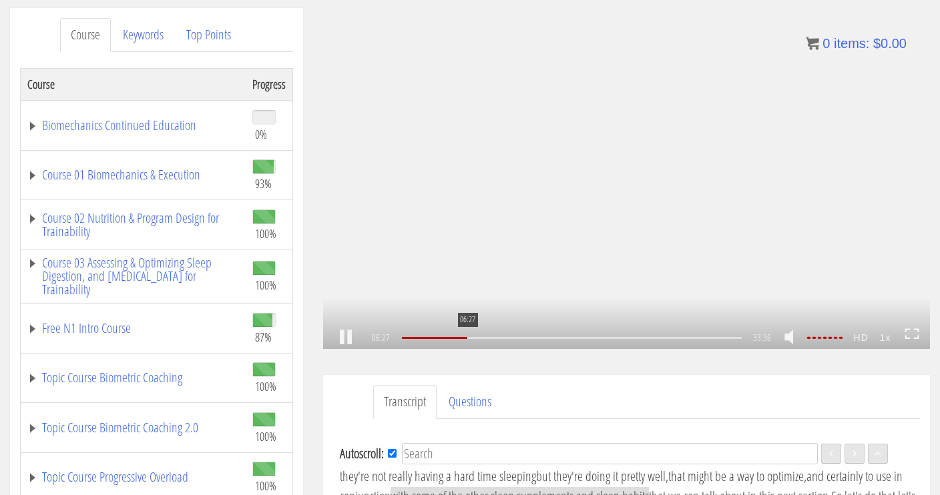
scroll to position [888, 0]
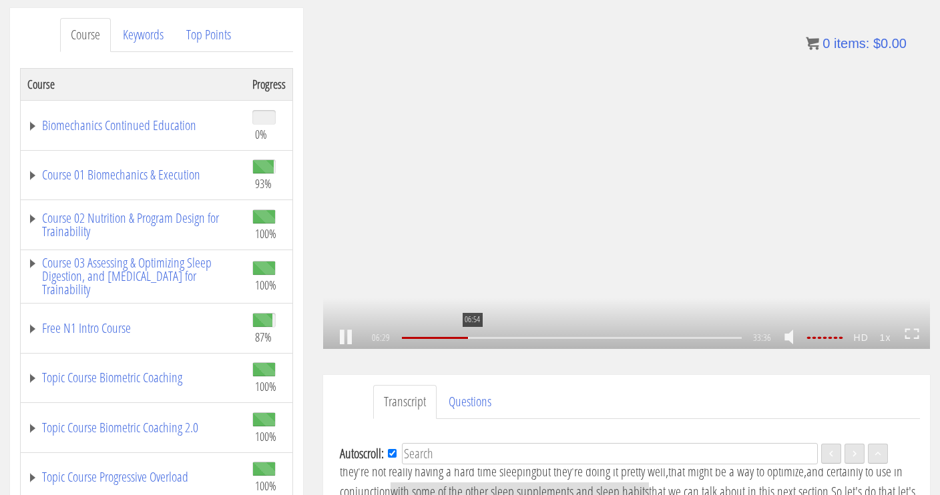
click at [471, 339] on div "06:54" at bounding box center [572, 338] width 340 height 2
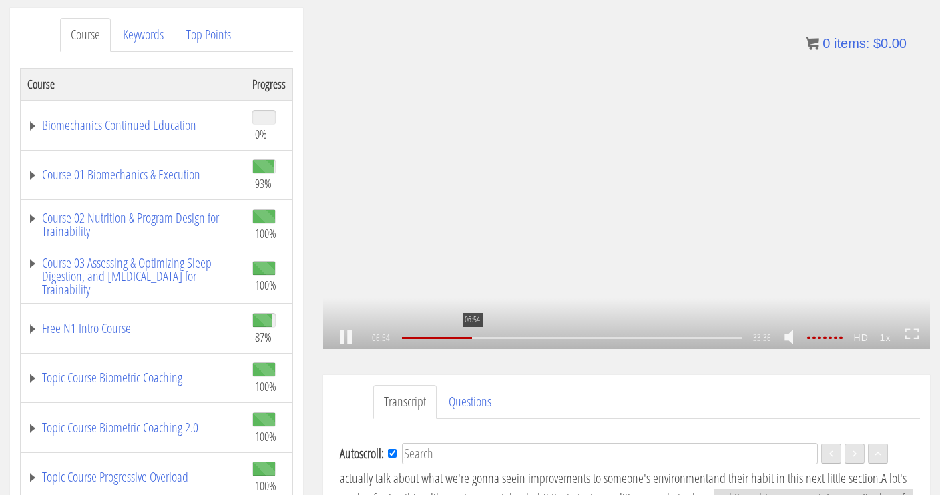
scroll to position [950, 0]
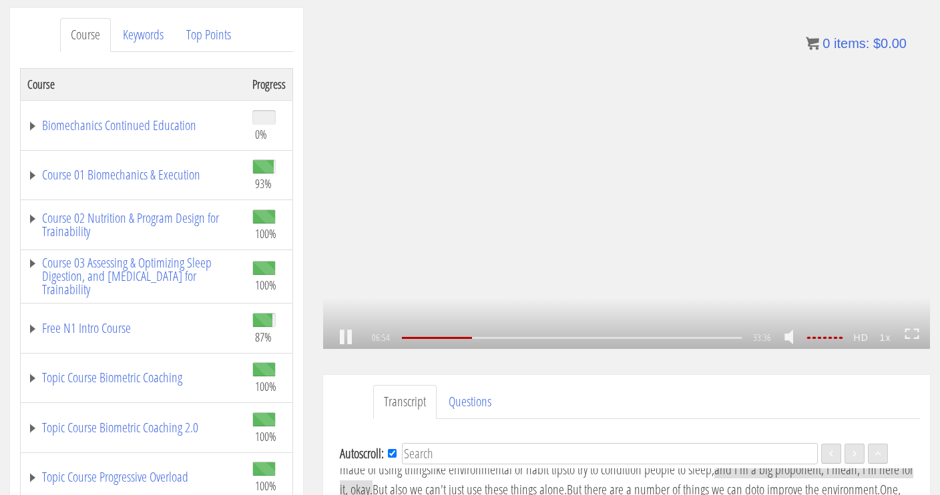
click at [510, 289] on div ".a{fill:#000;opacity:0.65;}.b{fill:#fff;opacity:1.0;} .fp-color-play{opacity:0.…" at bounding box center [626, 178] width 607 height 341
